Goal: Task Accomplishment & Management: Manage account settings

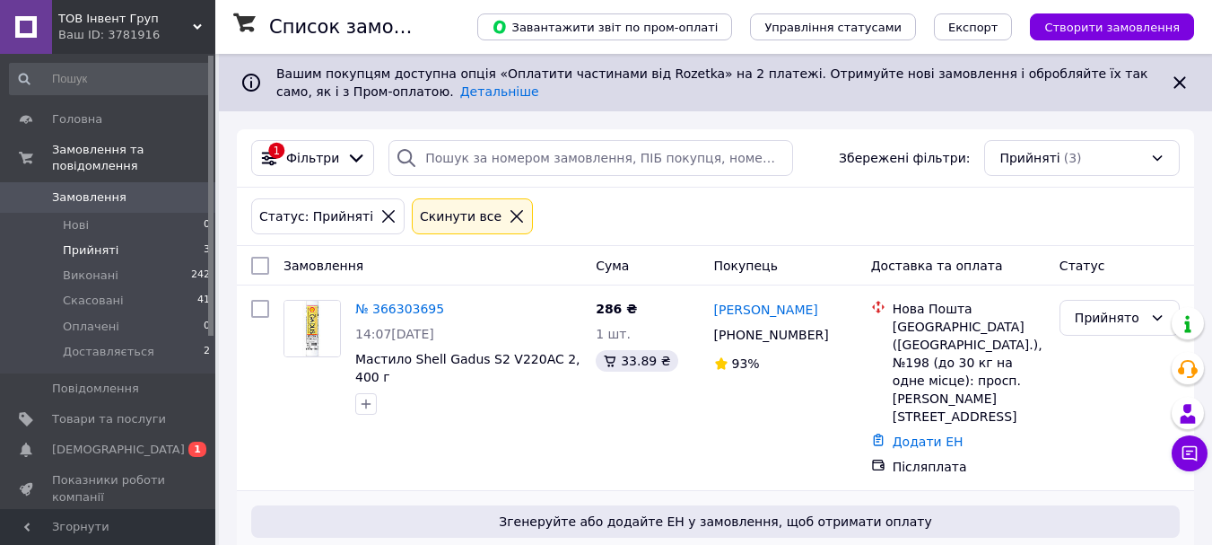
scroll to position [296, 0]
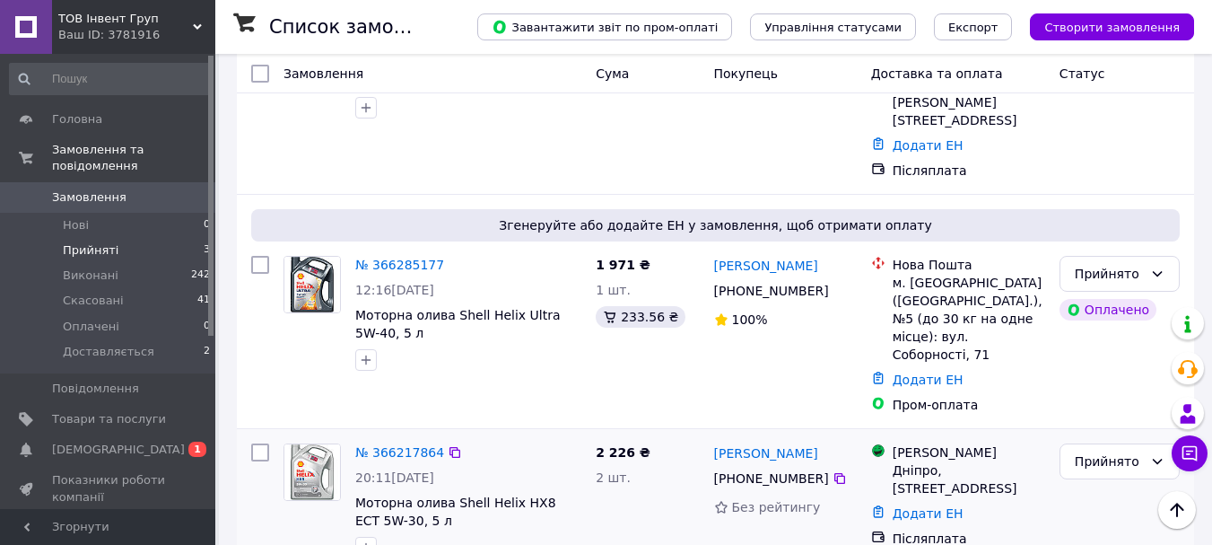
click at [410, 441] on div "№ 366217864" at bounding box center [400, 452] width 92 height 22
click at [413, 445] on link "№ 366217864" at bounding box center [399, 452] width 89 height 14
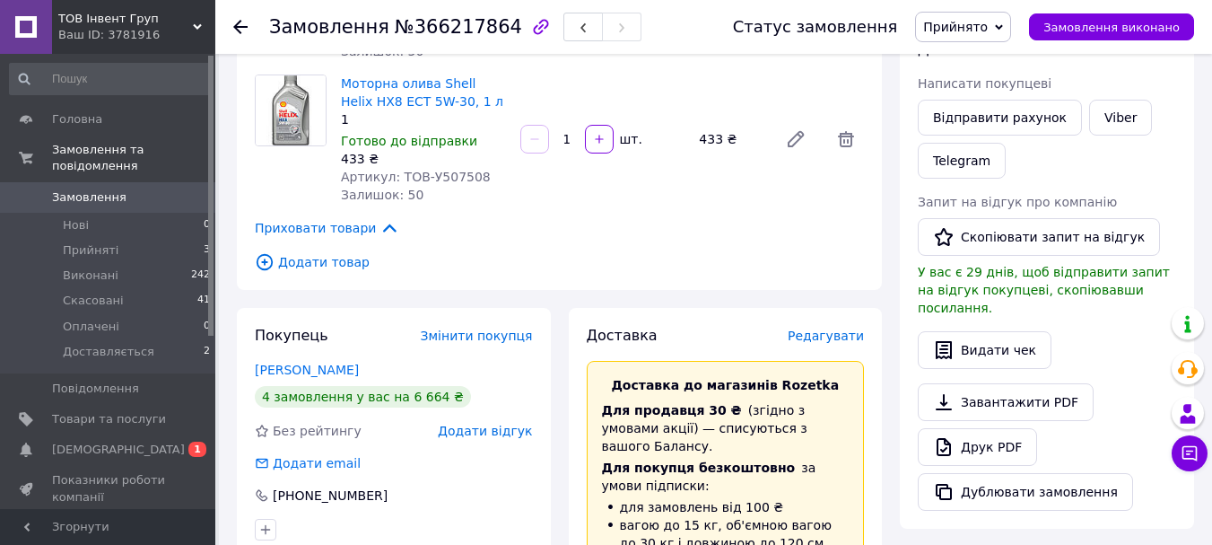
scroll to position [359, 0]
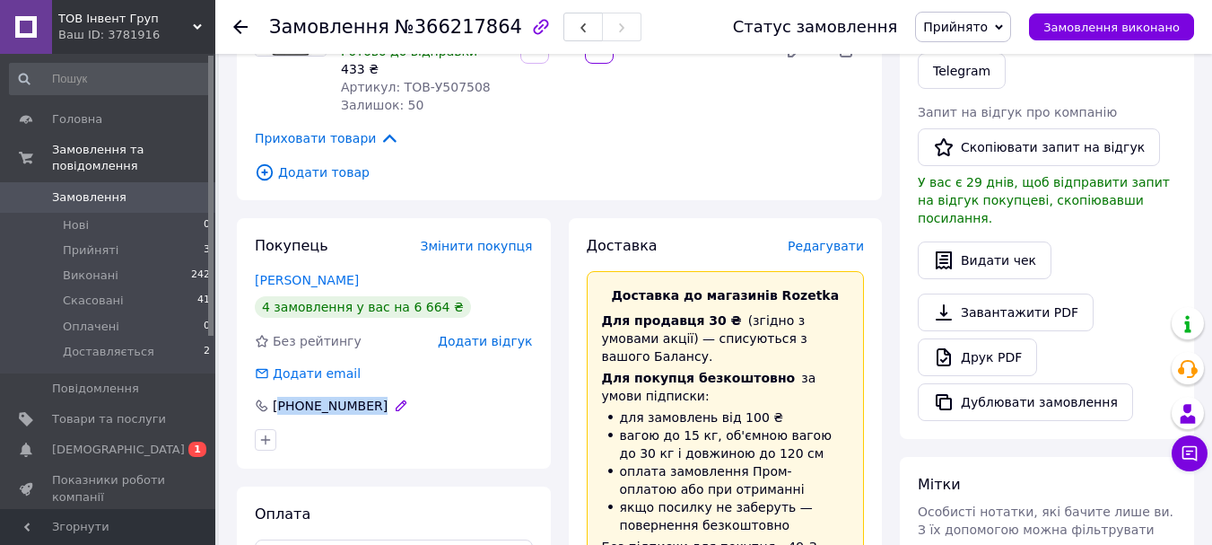
drag, startPoint x: 378, startPoint y: 406, endPoint x: 282, endPoint y: 406, distance: 96.0
click at [282, 406] on div "[PHONE_NUMBER]" at bounding box center [333, 406] width 160 height 18
copy div "380 95 564 66 83"
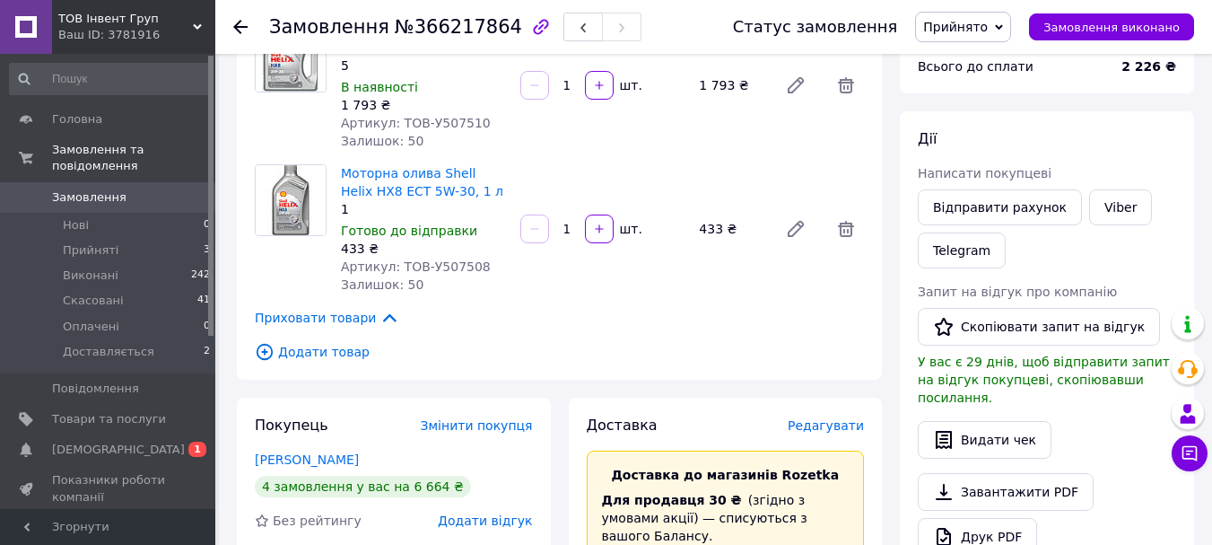
scroll to position [90, 0]
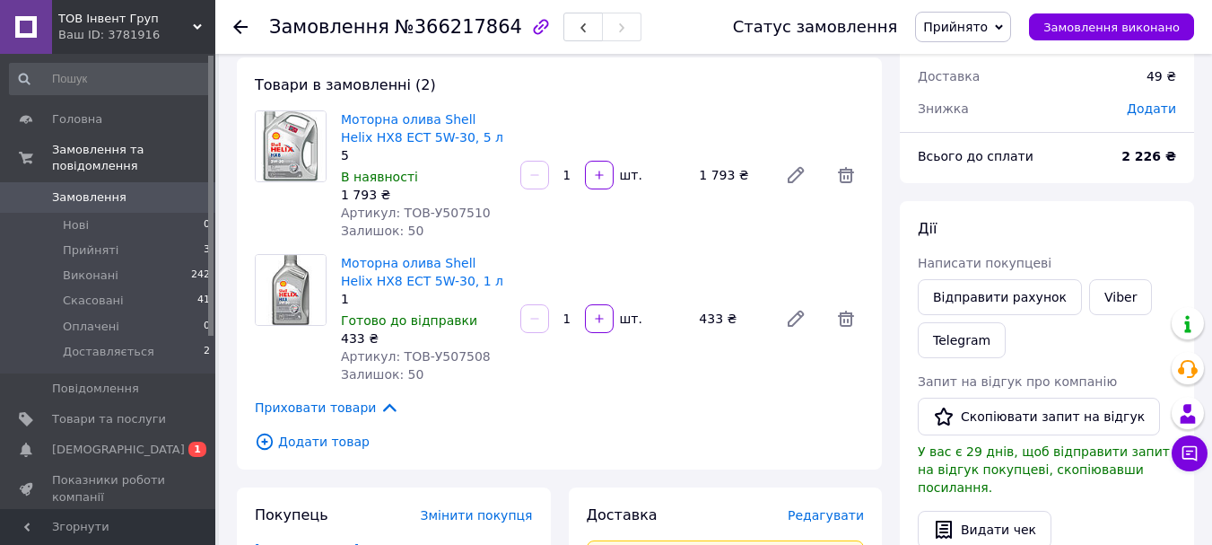
click at [442, 207] on span "Артикул: ТОВ-У507510" at bounding box center [416, 212] width 150 height 14
copy span "У507510"
click at [442, 355] on span "Артикул: ТОВ-У507508" at bounding box center [416, 356] width 150 height 14
click at [444, 355] on span "Артикул: ТОВ-У507508" at bounding box center [416, 356] width 150 height 14
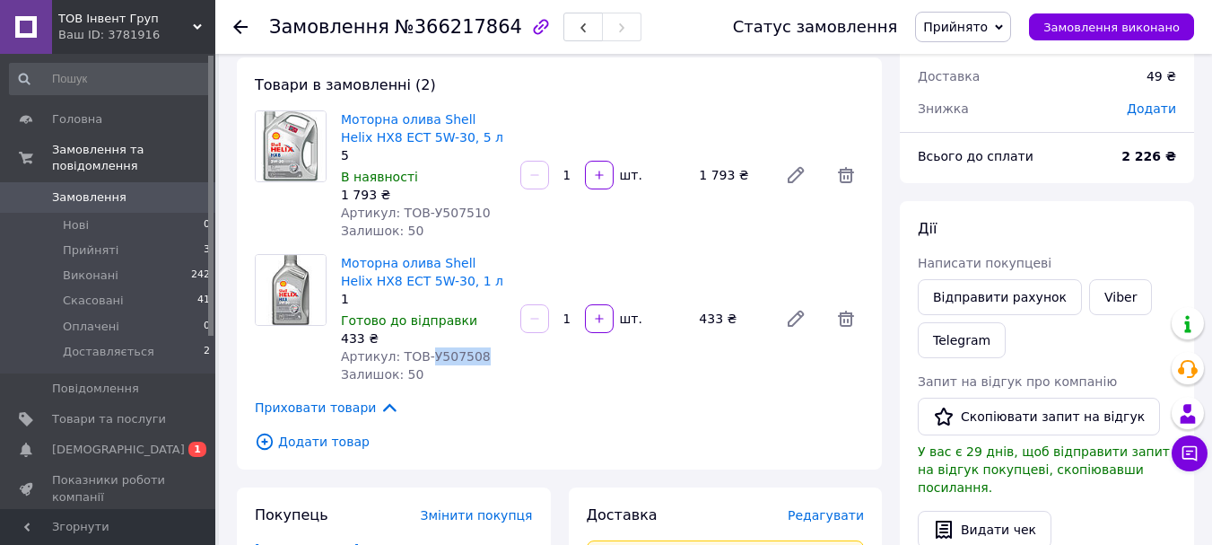
copy span "У507508"
click at [440, 31] on span "№366217864" at bounding box center [458, 27] width 127 height 22
copy span "366217864"
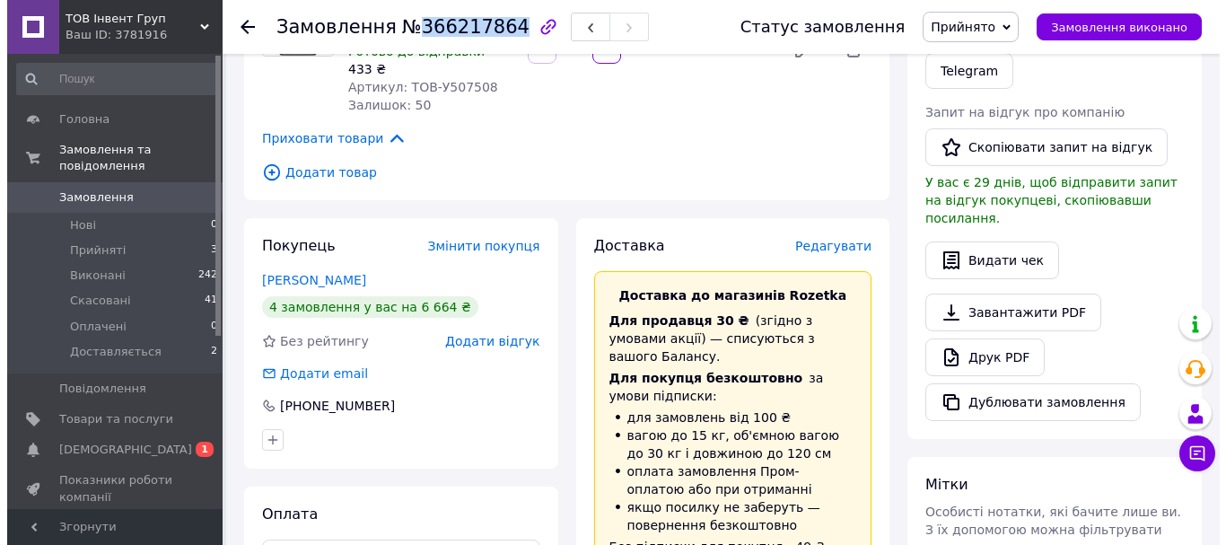
scroll to position [449, 0]
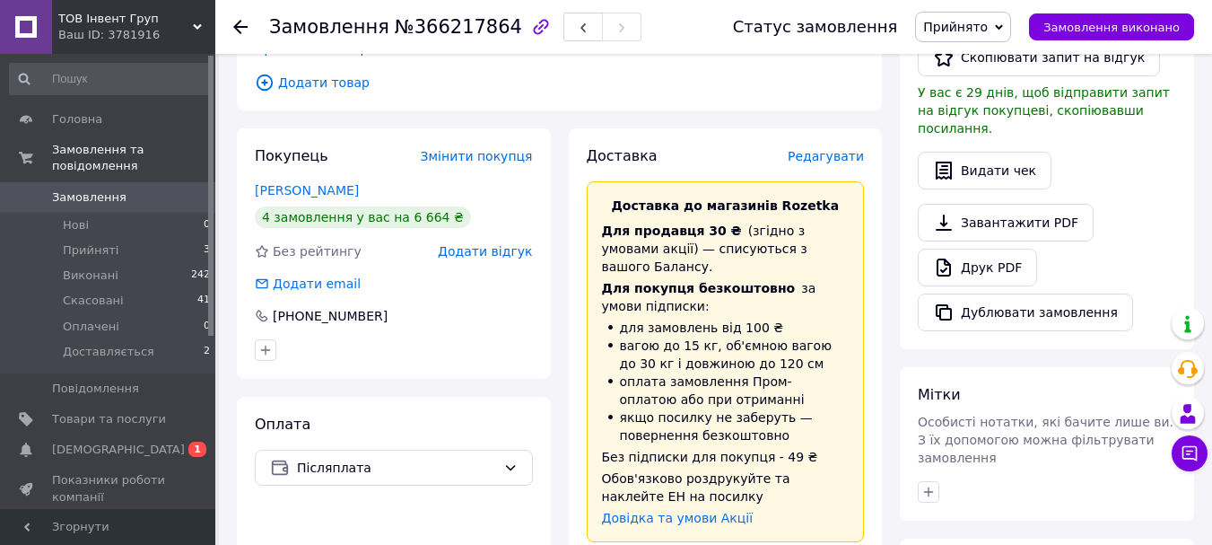
click at [837, 161] on span "Редагувати" at bounding box center [826, 156] width 76 height 14
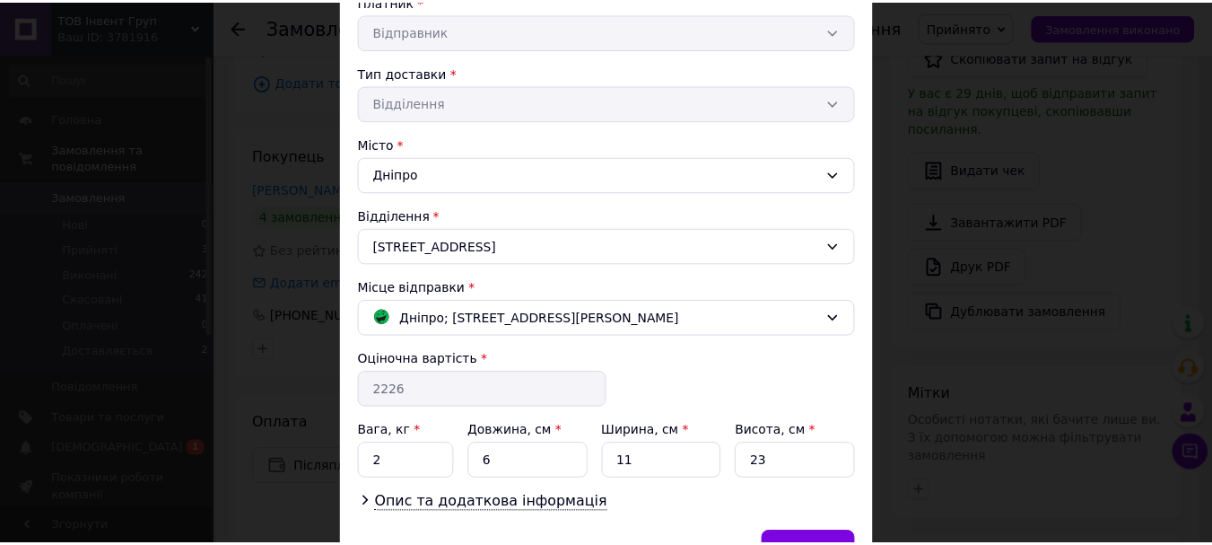
scroll to position [464, 0]
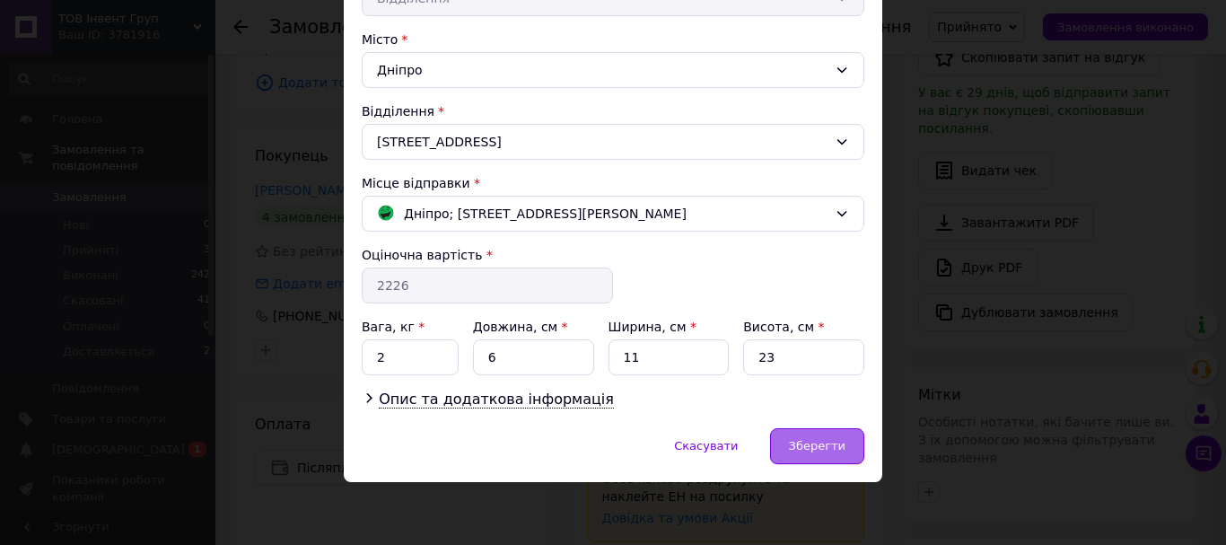
click at [823, 450] on span "Зберегти" at bounding box center [817, 445] width 57 height 13
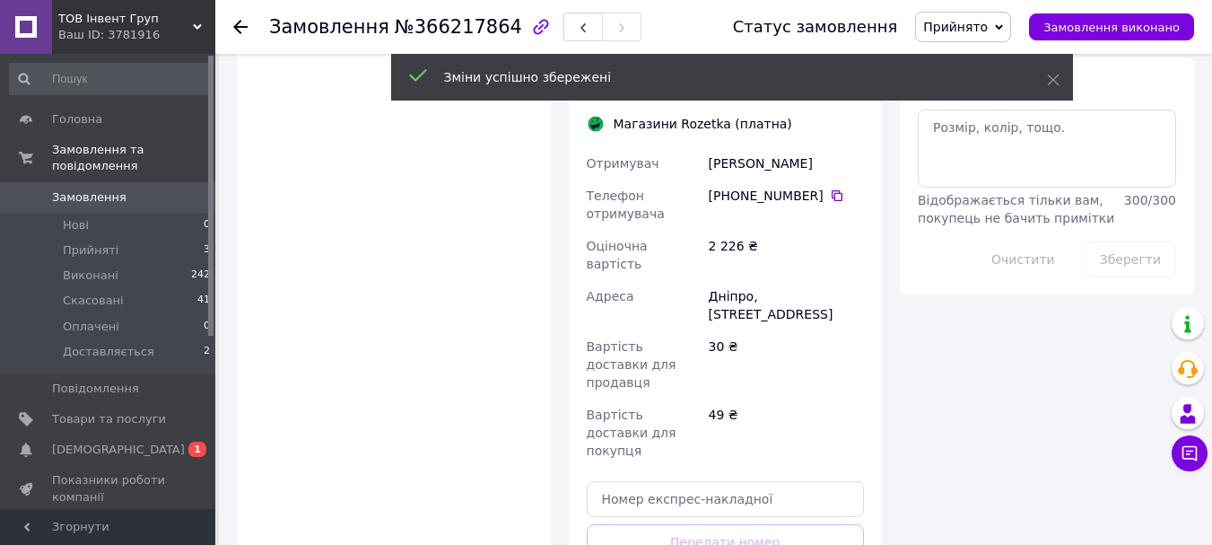
scroll to position [1077, 0]
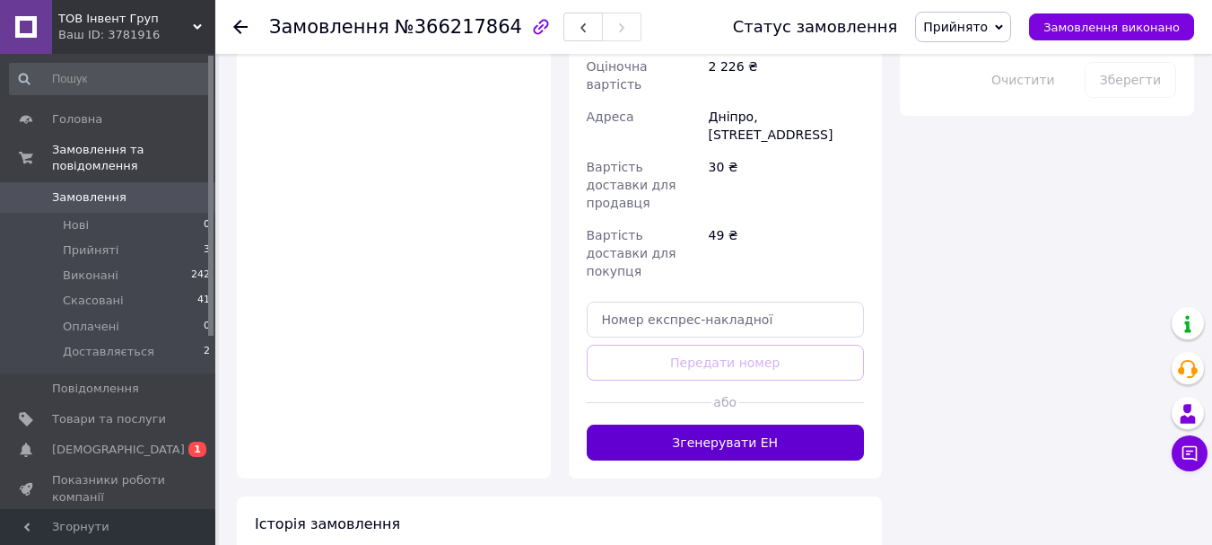
click at [758, 424] on button "Згенерувати ЕН" at bounding box center [726, 442] width 278 height 36
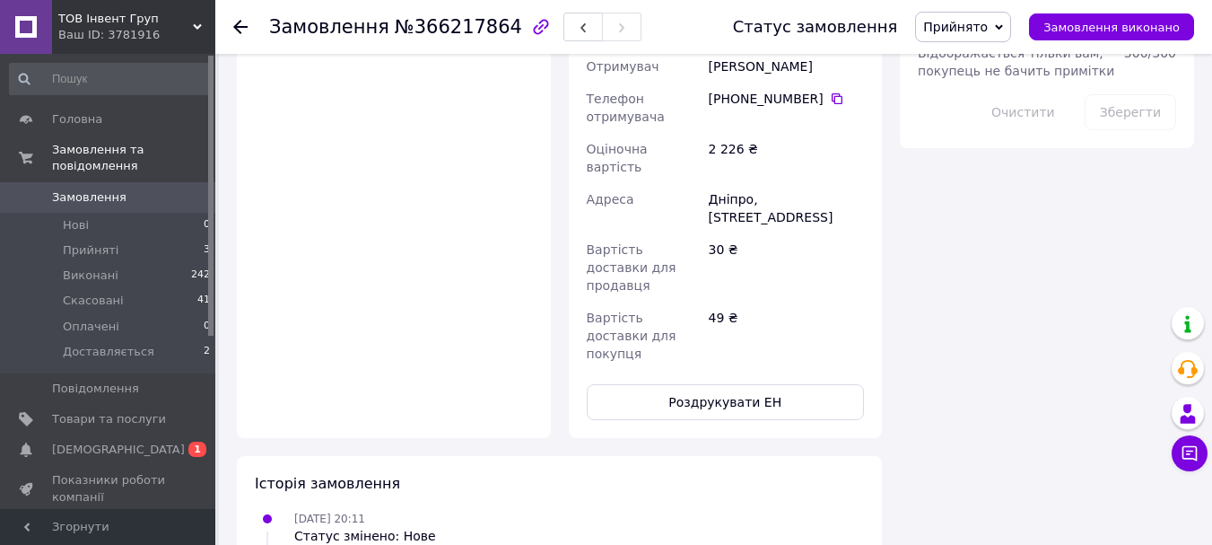
click at [752, 301] on div "49 ₴" at bounding box center [786, 335] width 162 height 68
click at [759, 384] on button "Роздрукувати ЕН" at bounding box center [726, 402] width 278 height 36
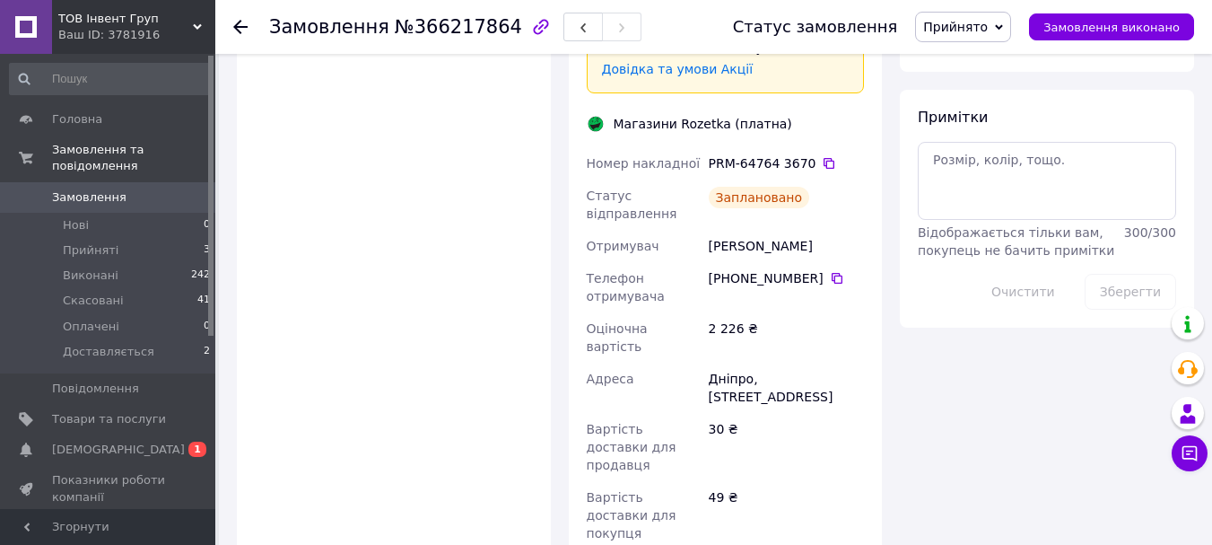
scroll to position [718, 0]
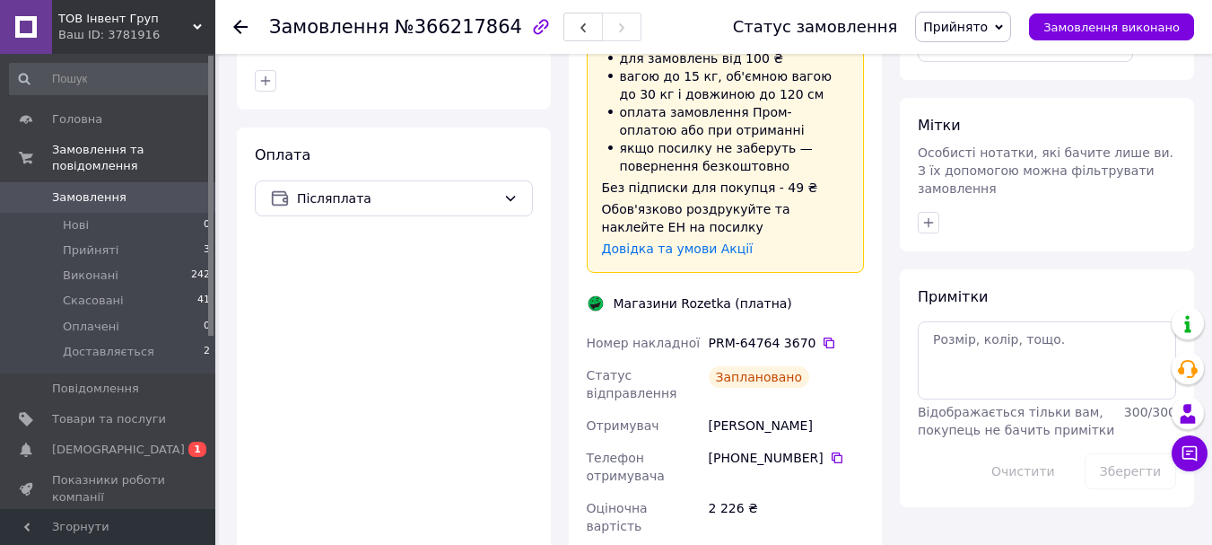
click at [1005, 16] on span "Прийнято" at bounding box center [963, 27] width 96 height 31
click at [986, 147] on li "Доставляється" at bounding box center [970, 143] width 109 height 27
click at [242, 14] on div at bounding box center [251, 27] width 36 height 54
click at [233, 27] on use at bounding box center [240, 27] width 14 height 14
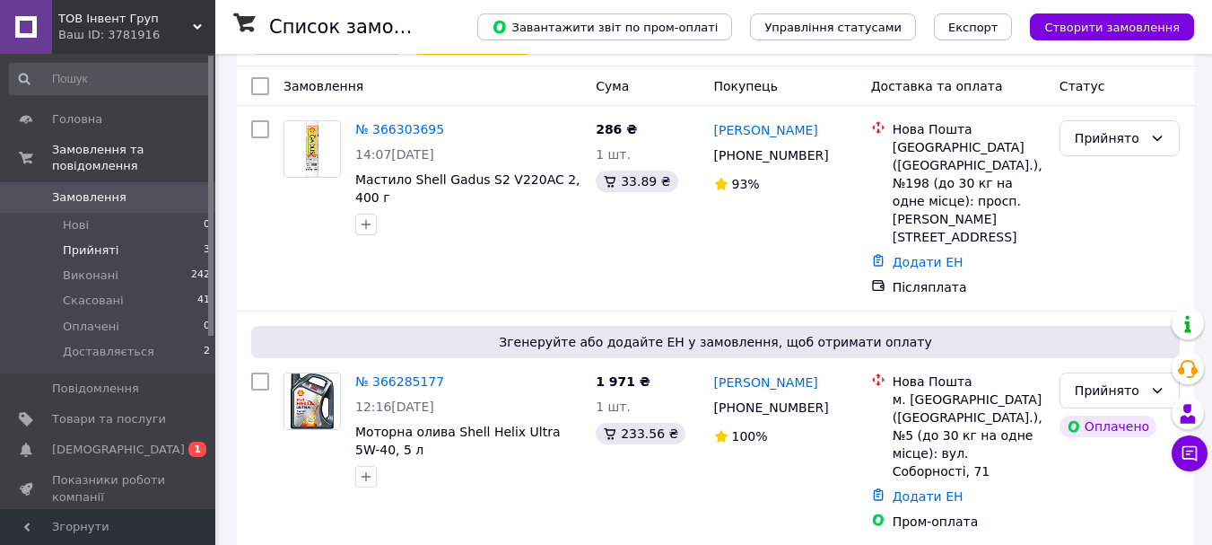
scroll to position [269, 0]
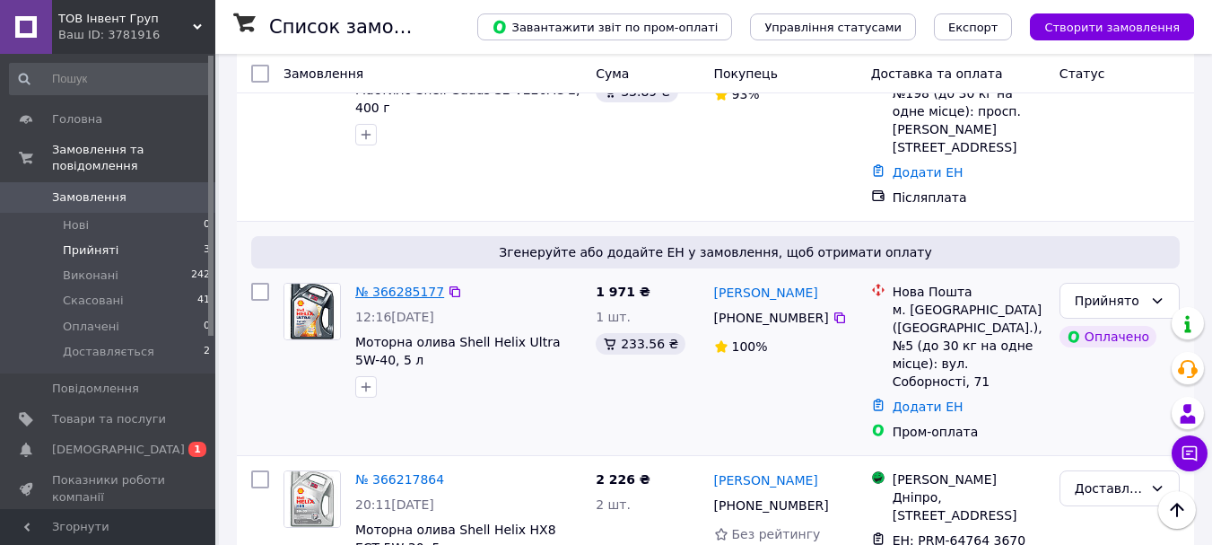
click at [409, 284] on link "№ 366285177" at bounding box center [399, 291] width 89 height 14
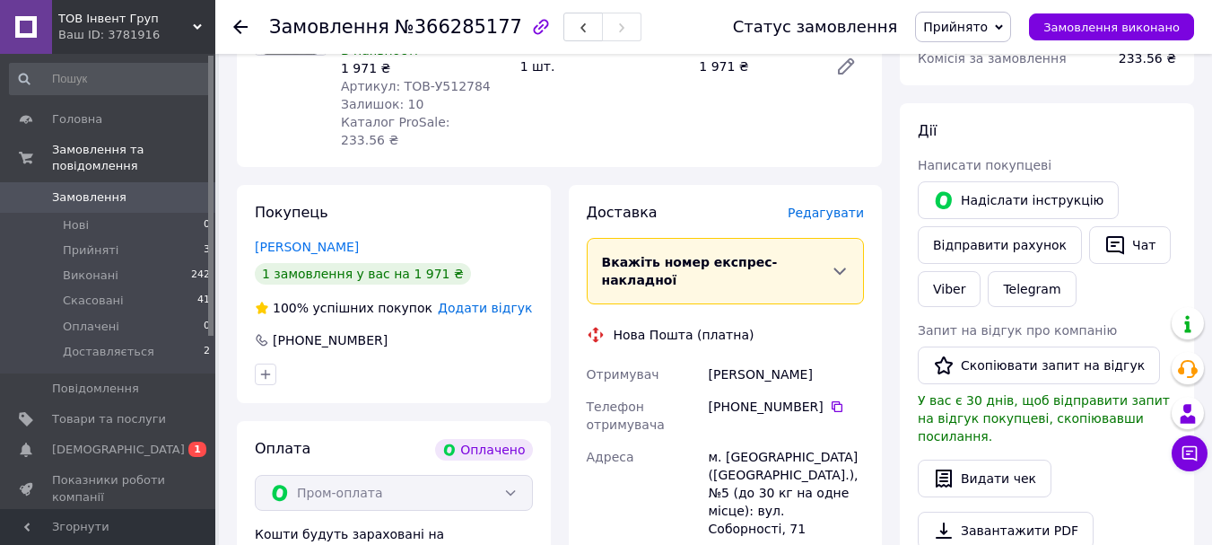
scroll to position [449, 0]
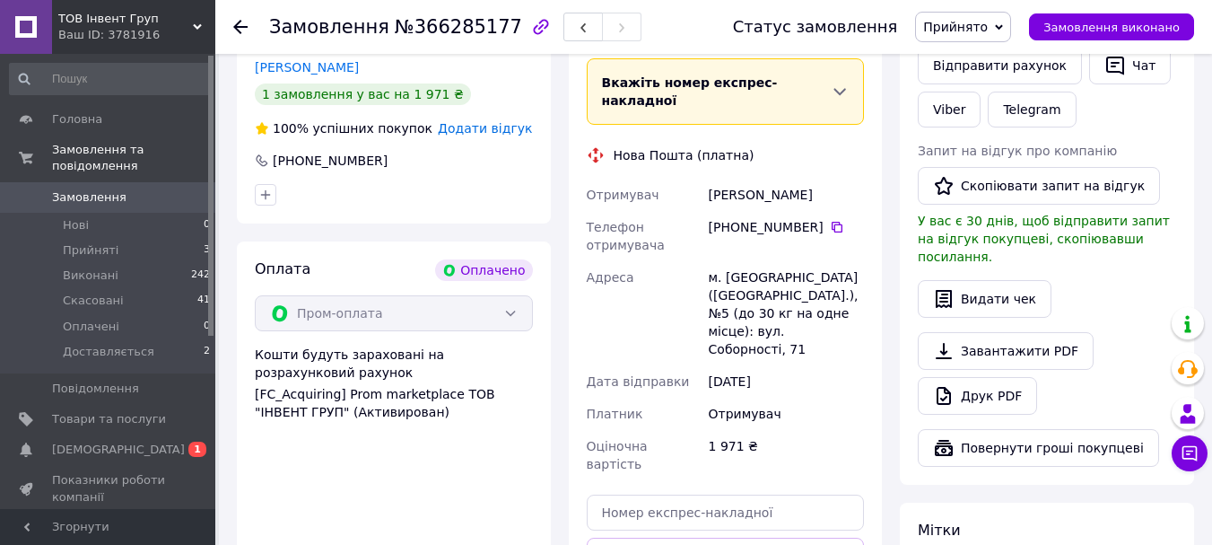
drag, startPoint x: 378, startPoint y: 141, endPoint x: 281, endPoint y: 137, distance: 97.0
click at [281, 152] on div "[PHONE_NUMBER]" at bounding box center [330, 161] width 118 height 18
copy div "380 95 410 18 44"
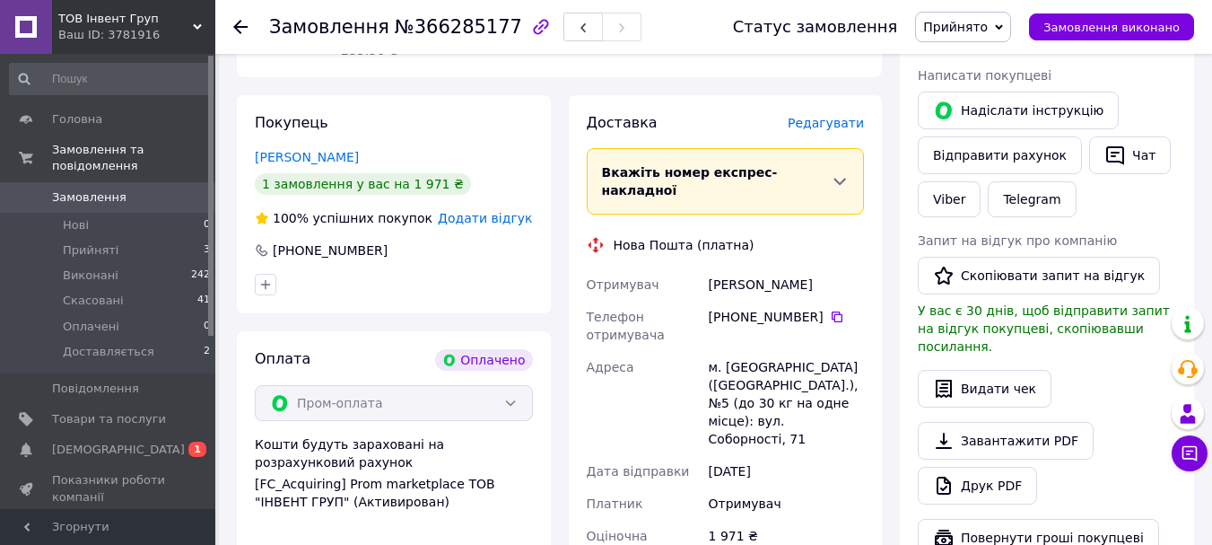
copy div "380 95 410 18 44"
drag, startPoint x: 342, startPoint y: 144, endPoint x: 233, endPoint y: 135, distance: 108.9
click at [233, 135] on div "Покупець Керда Никита 1 замовлення у вас на 1 971 ₴ 100% успішних покупок Додат…" at bounding box center [394, 428] width 332 height 666
copy link "Керда Никита"
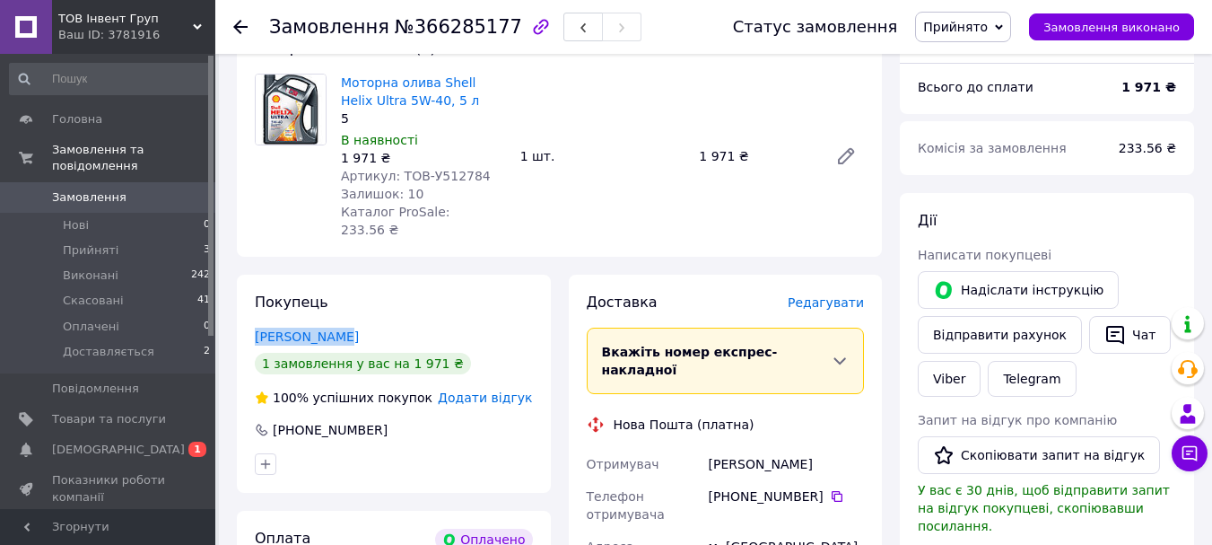
scroll to position [90, 0]
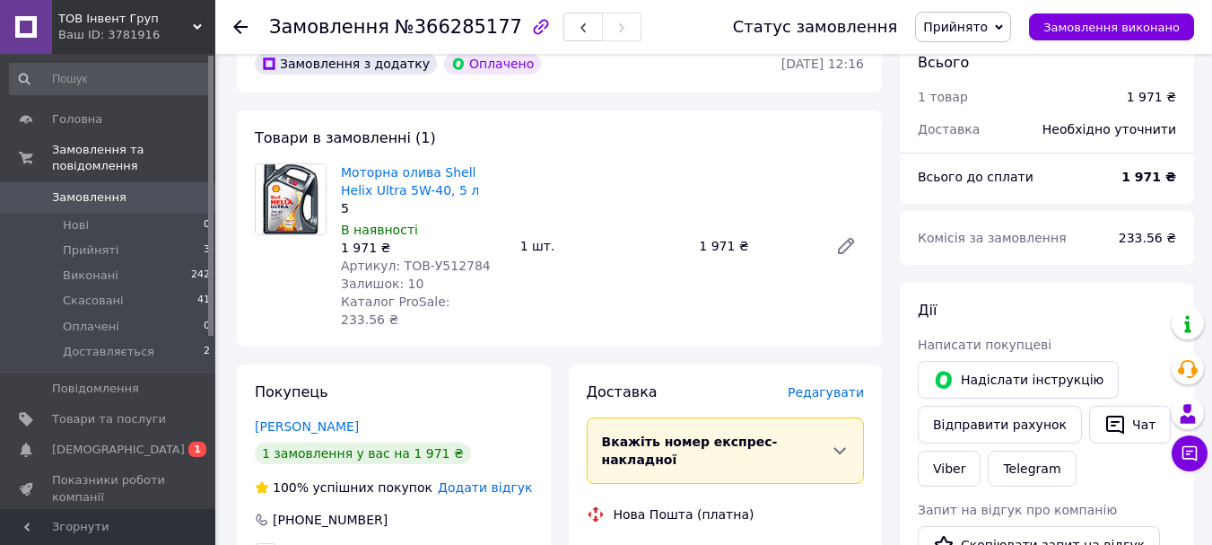
click at [432, 266] on span "Артикул: ТОВ-У512784" at bounding box center [416, 265] width 150 height 14
copy span "У512784"
click at [433, 28] on span "№366285177" at bounding box center [458, 27] width 127 height 22
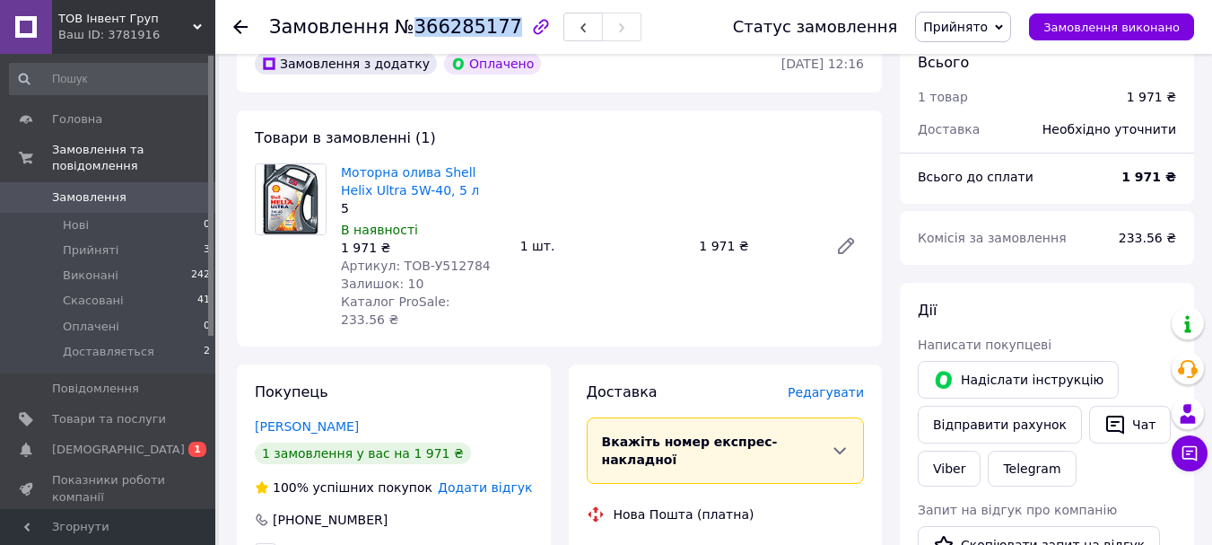
copy span "366285177"
click at [357, 417] on div "Керда Никита" at bounding box center [394, 426] width 278 height 18
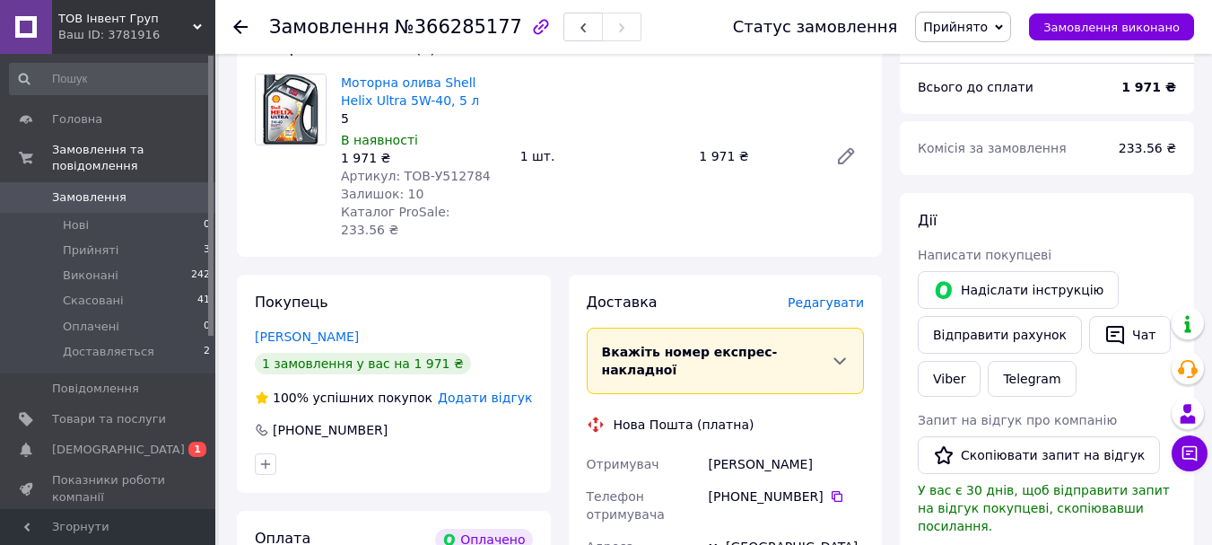
drag, startPoint x: 380, startPoint y: 415, endPoint x: 283, endPoint y: 407, distance: 98.1
click at [283, 421] on div "[PHONE_NUMBER]" at bounding box center [394, 430] width 282 height 18
copy div "380 95 410 18 44"
click at [1006, 31] on span "Прийнято" at bounding box center [963, 27] width 96 height 31
click at [995, 146] on li "Доставляється" at bounding box center [970, 143] width 109 height 27
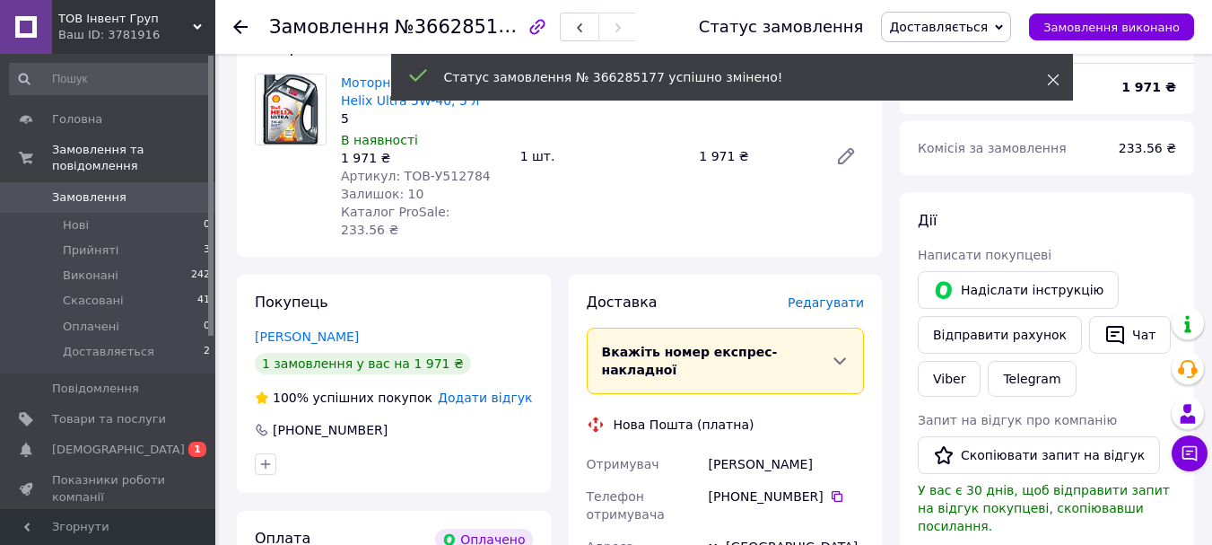
click at [1053, 79] on use at bounding box center [1053, 80] width 12 height 12
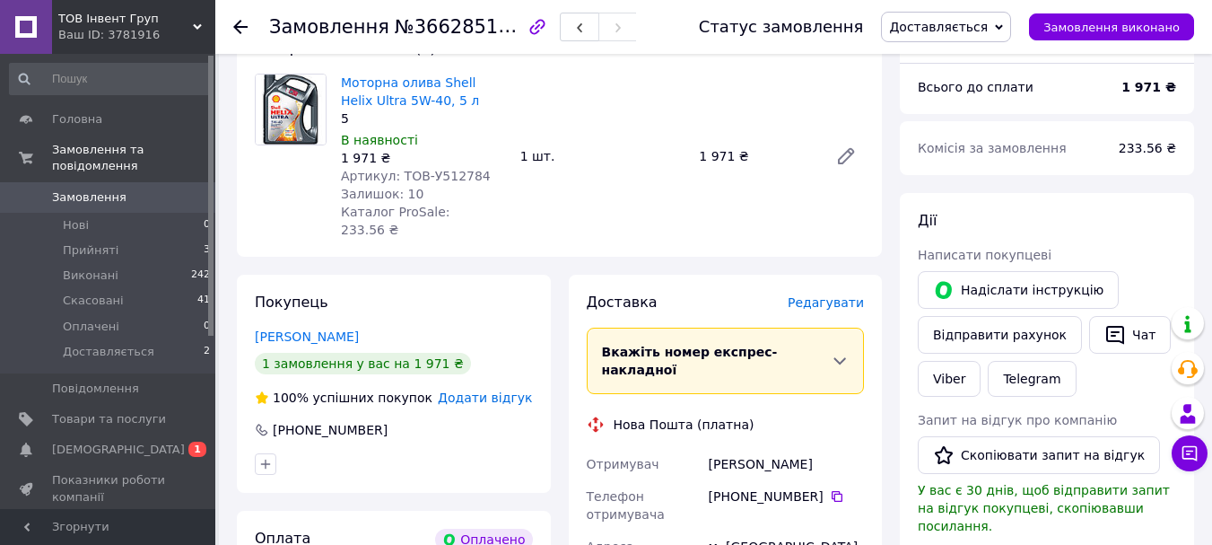
click at [229, 25] on div "Замовлення №366285177 Статус замовлення Доставляється Прийнято Виконано Скасова…" at bounding box center [713, 27] width 997 height 54
click at [236, 25] on use at bounding box center [240, 27] width 14 height 14
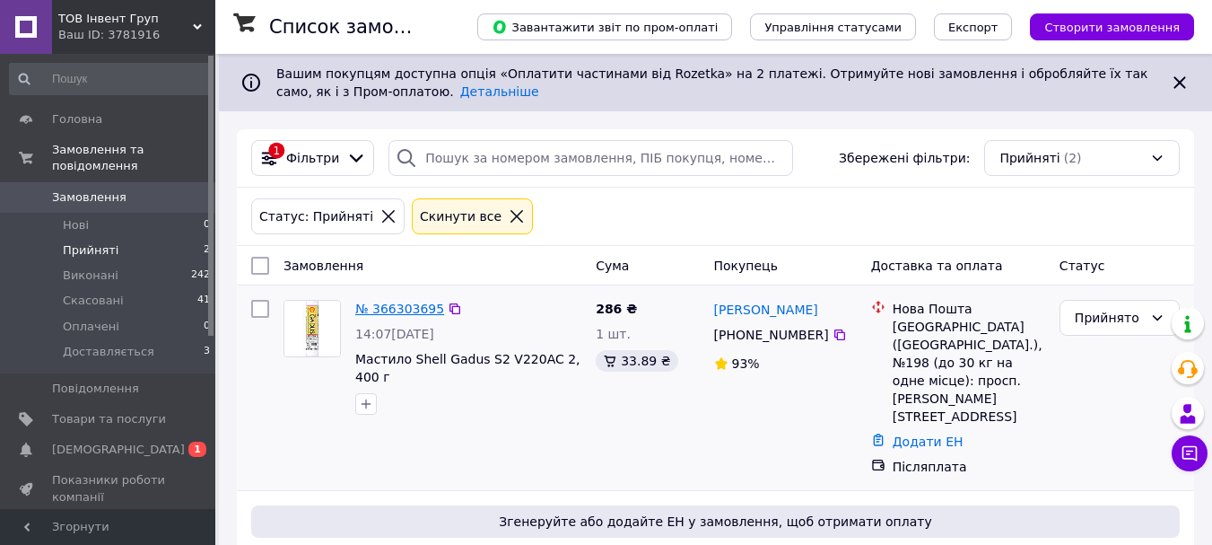
click at [392, 309] on link "№ 366303695" at bounding box center [399, 308] width 89 height 14
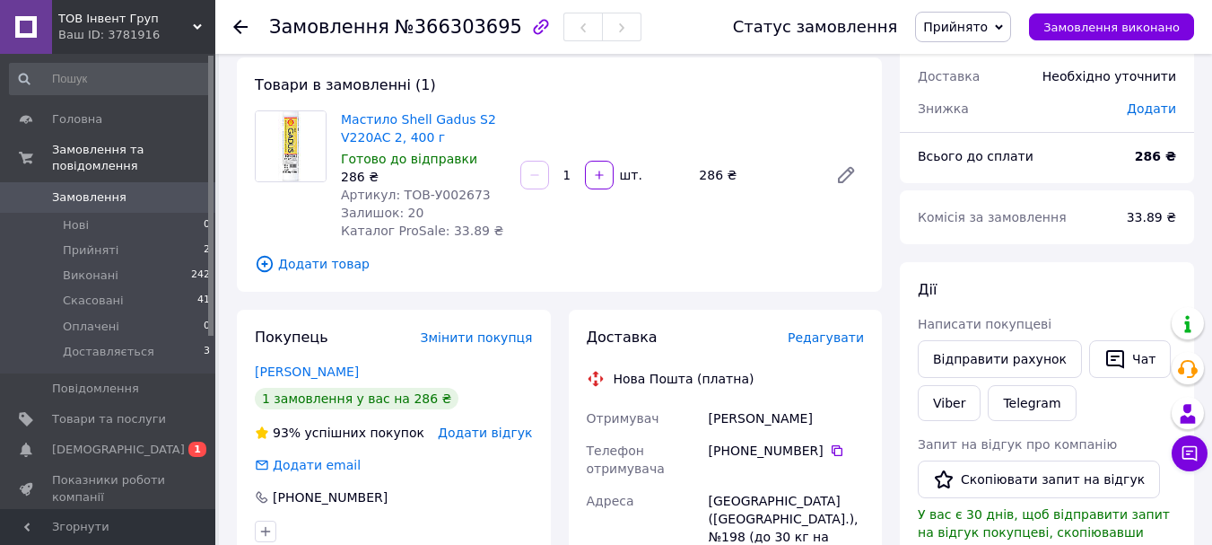
scroll to position [179, 0]
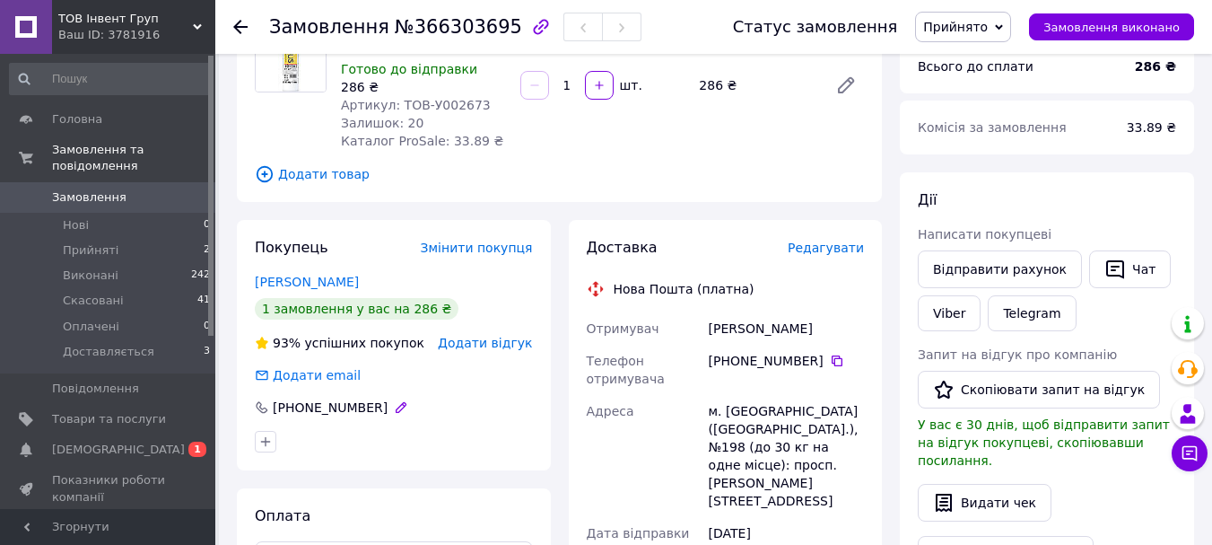
drag, startPoint x: 377, startPoint y: 411, endPoint x: 289, endPoint y: 407, distance: 88.0
click at [284, 408] on div "[PHONE_NUMBER]" at bounding box center [394, 407] width 278 height 18
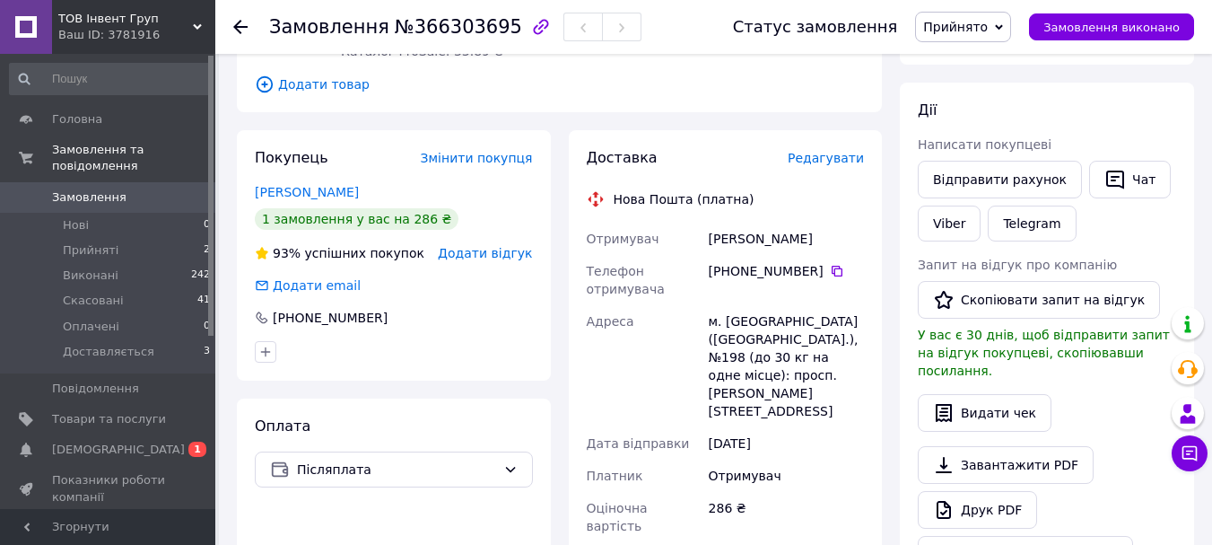
drag, startPoint x: 374, startPoint y: 188, endPoint x: 254, endPoint y: 195, distance: 120.4
click at [254, 195] on div "Покупець Змінити покупця Терещенко Арсентій 1 замовлення у вас на 286 ₴ 93% усп…" at bounding box center [394, 255] width 314 height 250
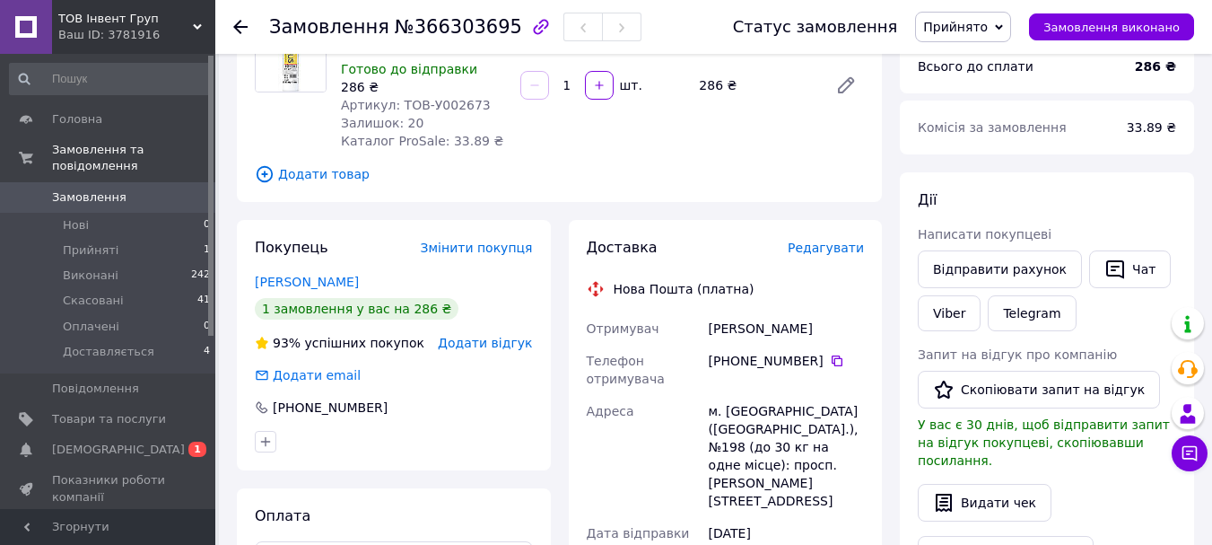
click at [454, 113] on div "Артикул: ТОВ-У002673" at bounding box center [423, 105] width 165 height 18
copy span "У002673"
click at [407, 11] on div "Замовлення №366303695" at bounding box center [483, 27] width 428 height 54
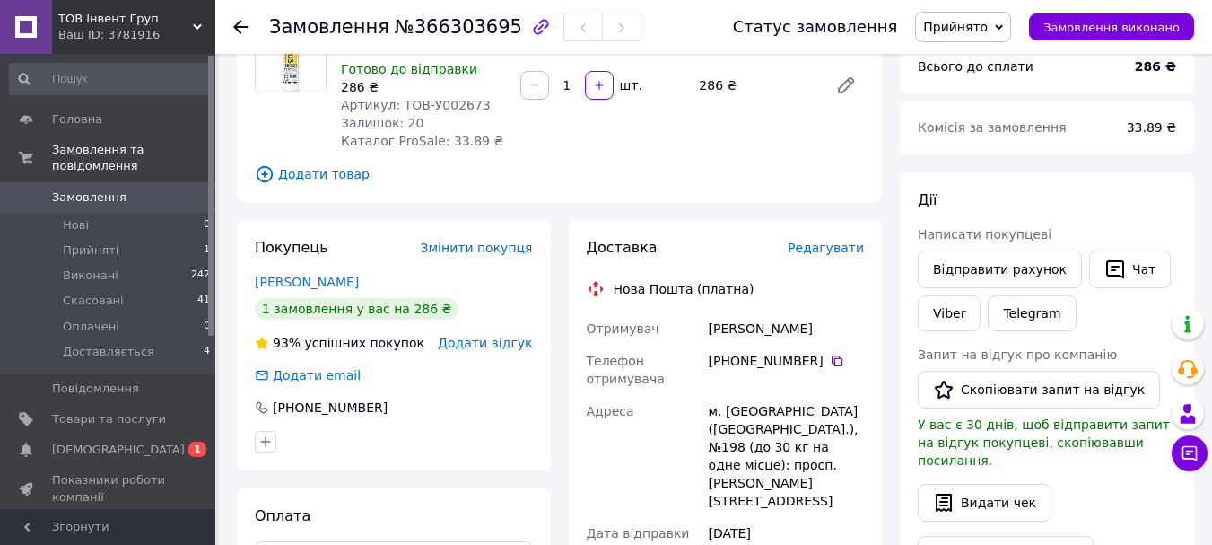
click at [420, 26] on span "№366303695" at bounding box center [458, 27] width 127 height 22
copy span "366303695"
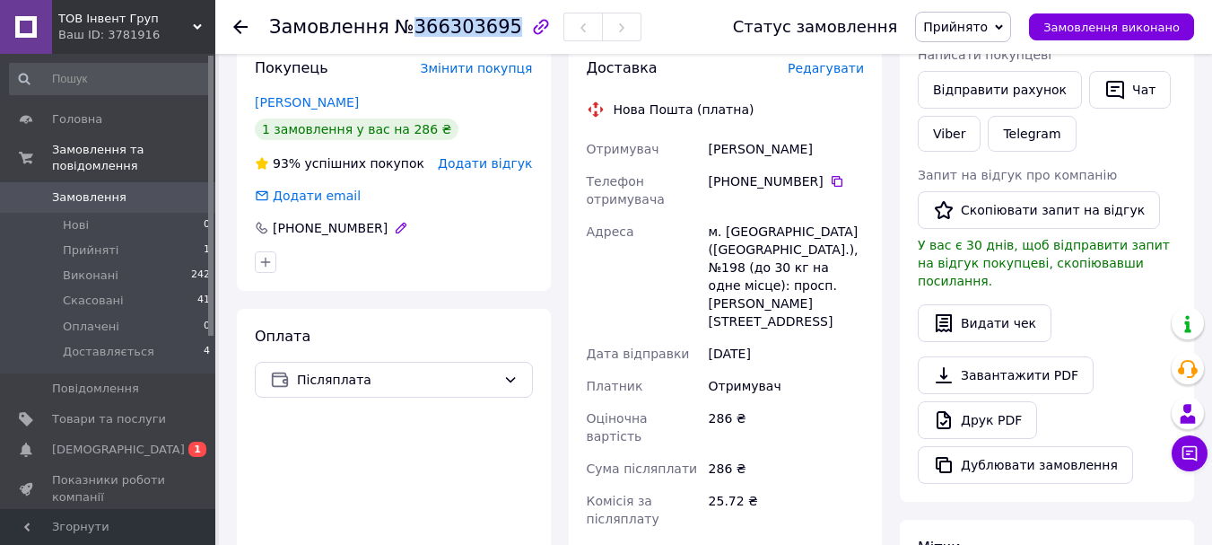
drag, startPoint x: 381, startPoint y: 220, endPoint x: 301, endPoint y: 227, distance: 81.1
click at [301, 227] on div "[PHONE_NUMBER]" at bounding box center [333, 228] width 160 height 18
click at [299, 227] on div "[PHONE_NUMBER]" at bounding box center [330, 228] width 118 height 18
drag, startPoint x: 285, startPoint y: 226, endPoint x: 369, endPoint y: 232, distance: 83.7
click at [371, 232] on div "[PHONE_NUMBER]" at bounding box center [330, 228] width 118 height 18
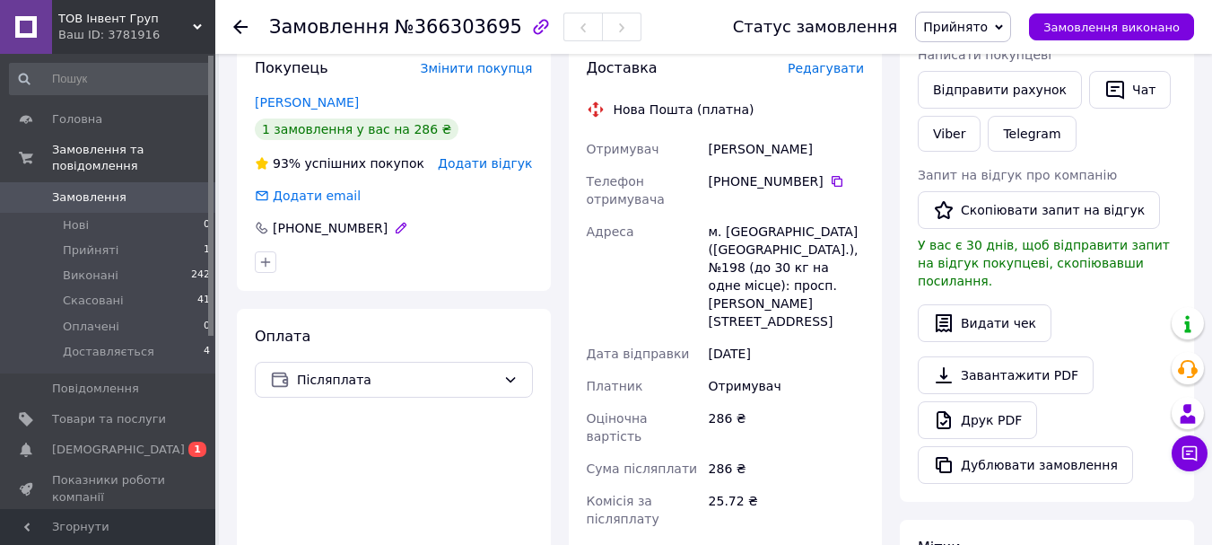
drag, startPoint x: 351, startPoint y: 231, endPoint x: 294, endPoint y: 226, distance: 56.7
click at [349, 230] on div "[PHONE_NUMBER]" at bounding box center [330, 228] width 118 height 18
click at [284, 223] on div "[PHONE_NUMBER]" at bounding box center [330, 228] width 118 height 18
drag, startPoint x: 284, startPoint y: 223, endPoint x: 377, endPoint y: 230, distance: 93.5
click at [377, 230] on div "[PHONE_NUMBER]" at bounding box center [330, 228] width 118 height 18
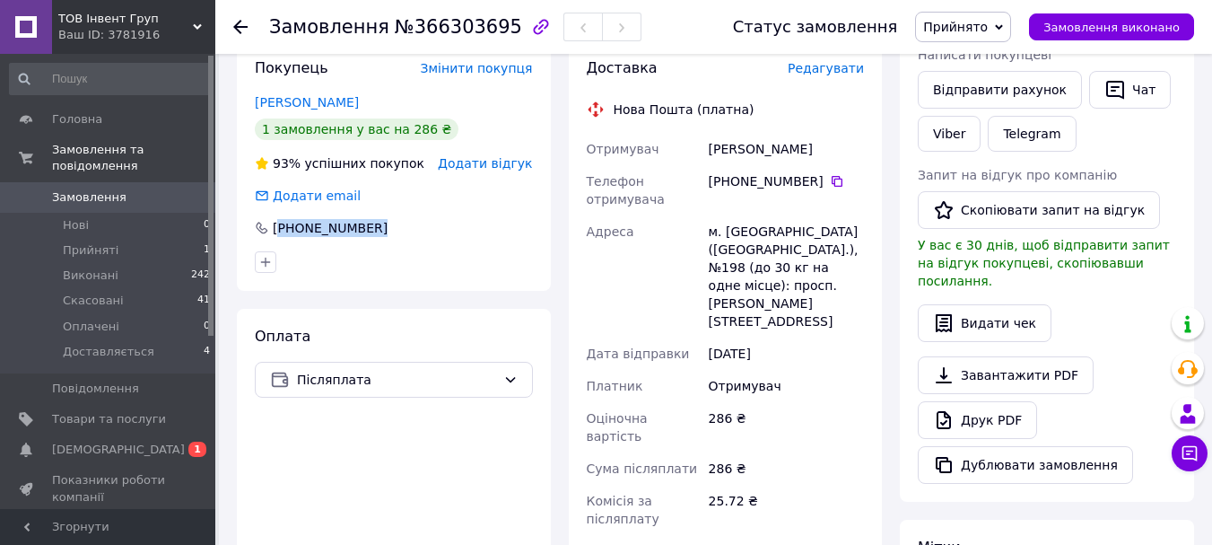
copy div "380 50 217 77 78"
drag, startPoint x: 400, startPoint y: 117, endPoint x: 340, endPoint y: 100, distance: 62.5
click at [276, 108] on div "Покупець Змінити покупця Терещенко Арсентій 1 замовлення у вас на 286 ₴ 93% усп…" at bounding box center [394, 165] width 314 height 250
click at [404, 97] on div "Терещенко Арсентій" at bounding box center [394, 102] width 278 height 18
drag, startPoint x: 350, startPoint y: 100, endPoint x: 226, endPoint y: 99, distance: 123.8
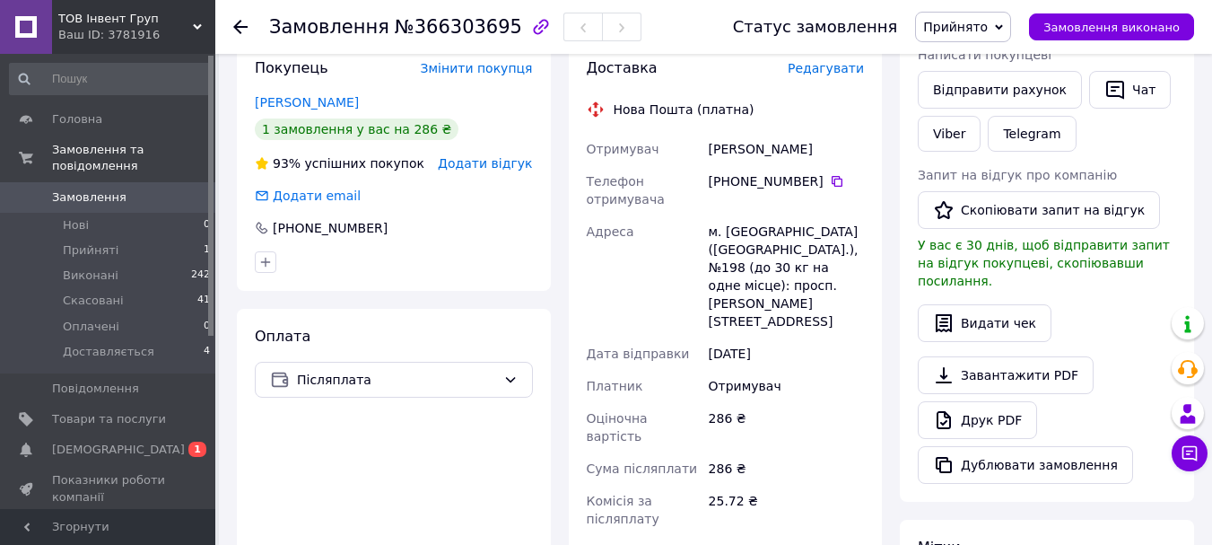
click at [226, 99] on div "Замовлення №366303695 Статус замовлення Прийнято Виконано Скасовано Оплачено До…" at bounding box center [715, 328] width 993 height 1267
copy link "Терещенко Арсентій"
click at [961, 34] on span "Прийнято" at bounding box center [955, 27] width 65 height 14
click at [983, 138] on li "Доставляється" at bounding box center [970, 143] width 109 height 27
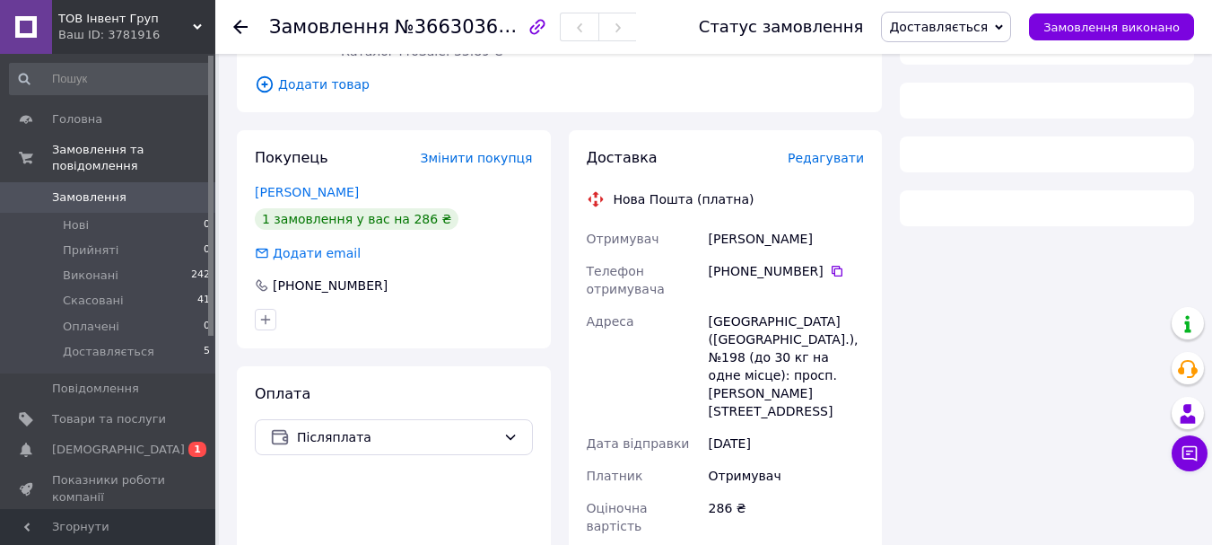
scroll to position [275, 0]
